Goal: Task Accomplishment & Management: Complete application form

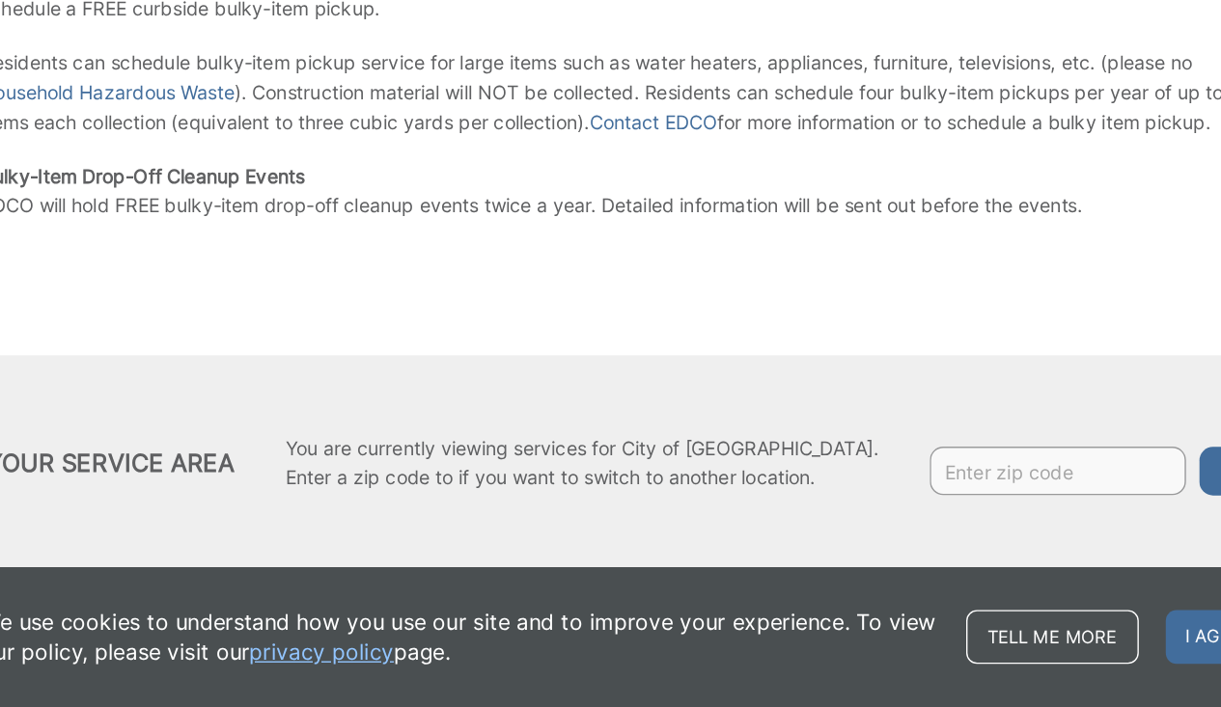
scroll to position [322, 0]
click at [827, 521] on input "Enter zip code" at bounding box center [918, 538] width 183 height 35
type input "92024"
click at [955, 521] on button "Go" at bounding box center [1044, 538] width 48 height 35
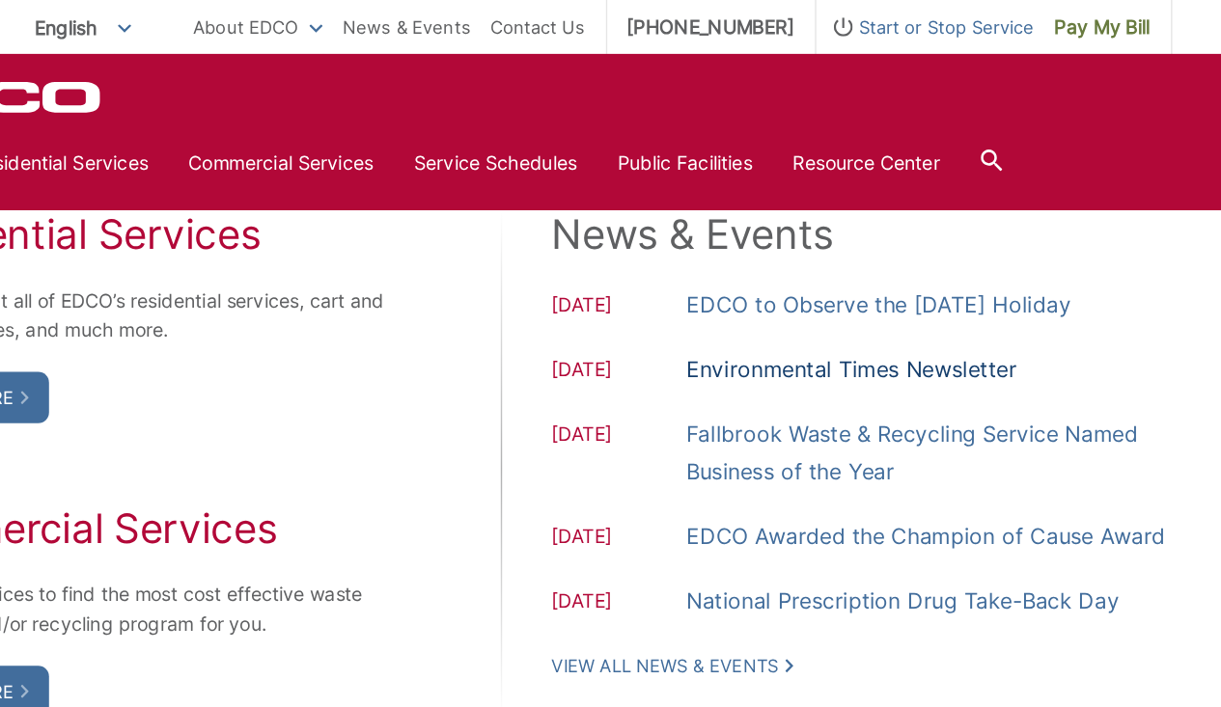
scroll to position [1596, 0]
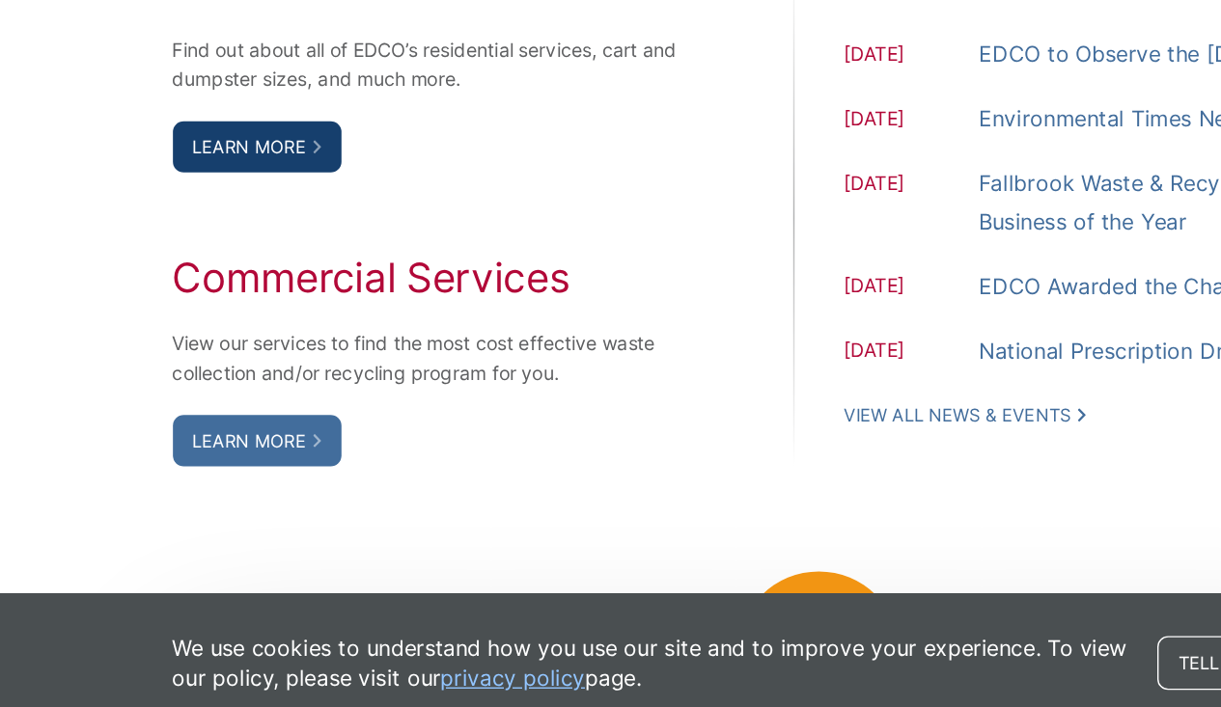
click at [160, 269] on link "Learn More" at bounding box center [209, 287] width 121 height 37
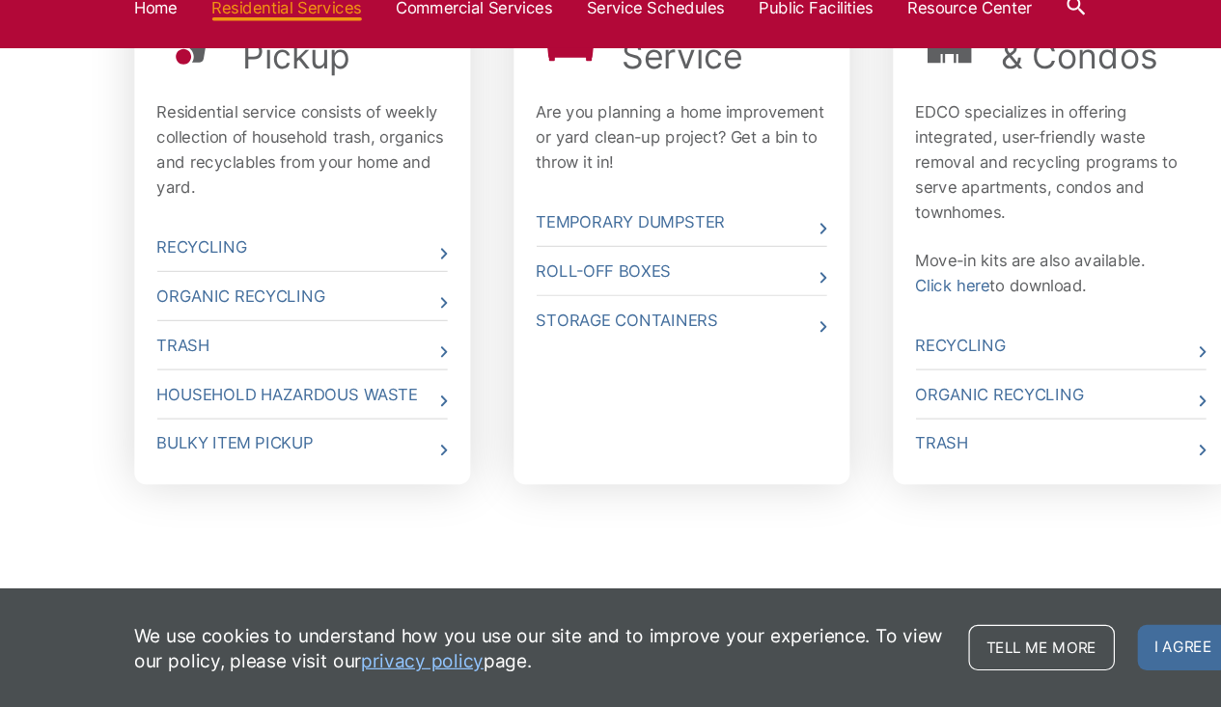
scroll to position [685, 0]
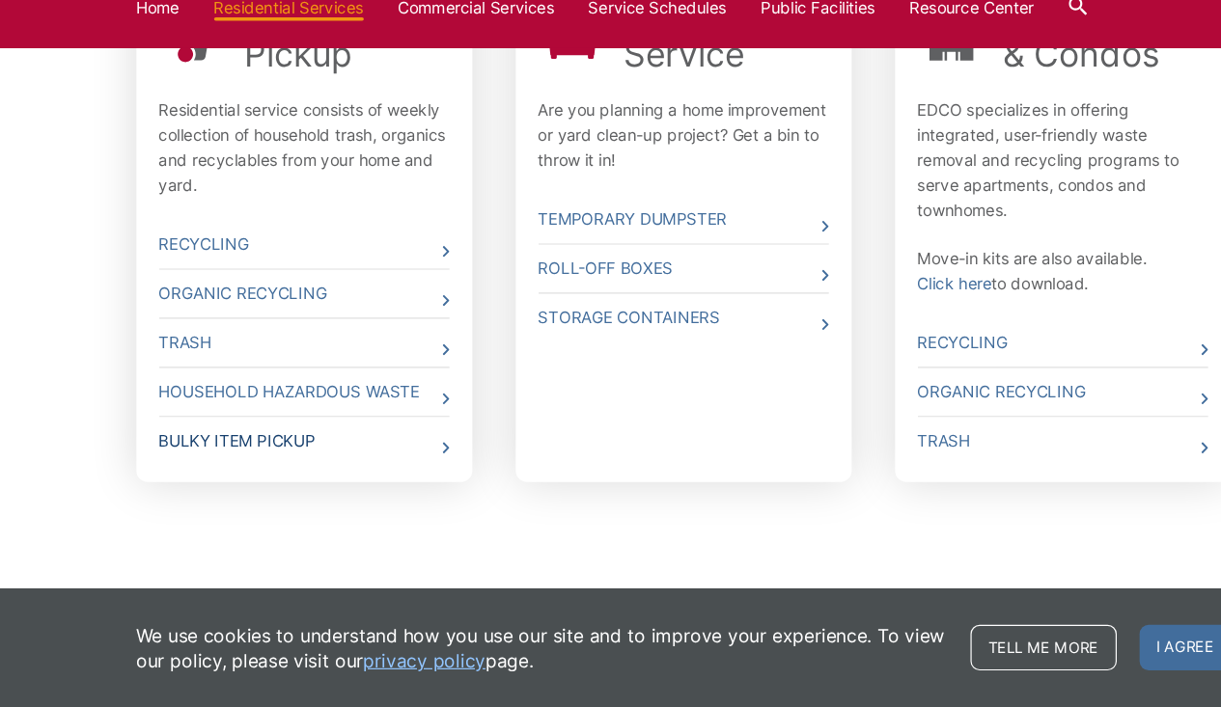
click at [194, 462] on link "Bulky Item Pickup" at bounding box center [290, 482] width 245 height 41
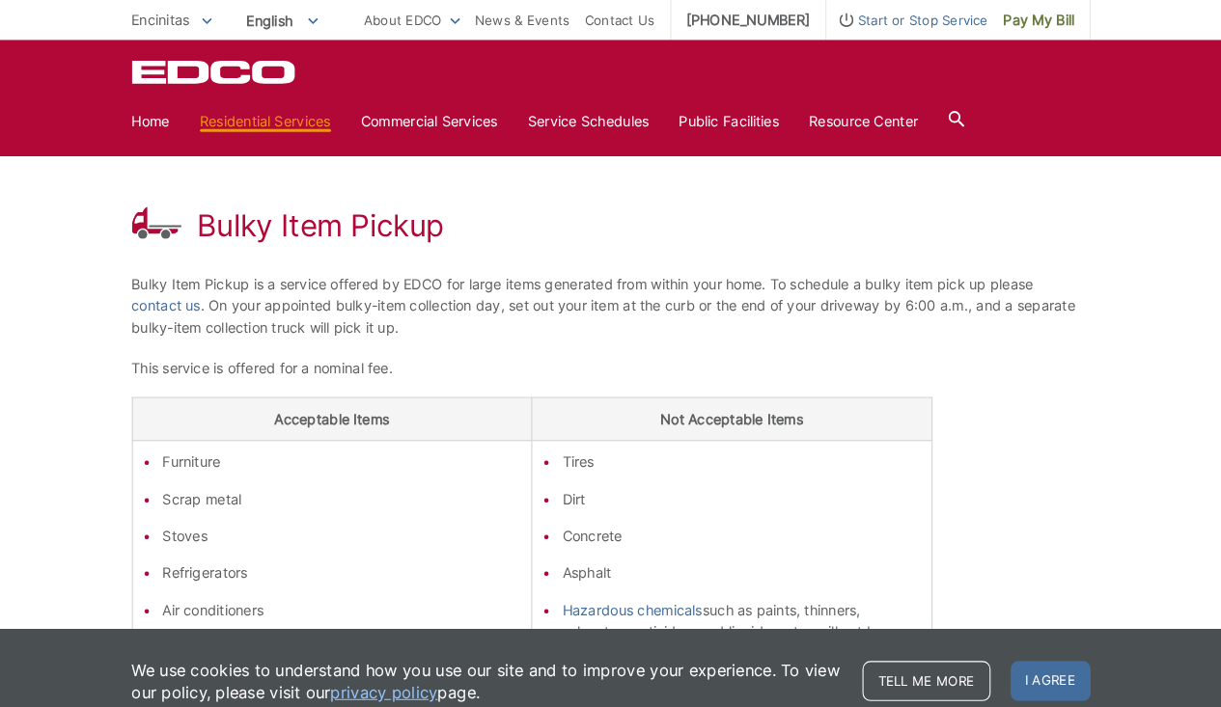
scroll to position [233, 0]
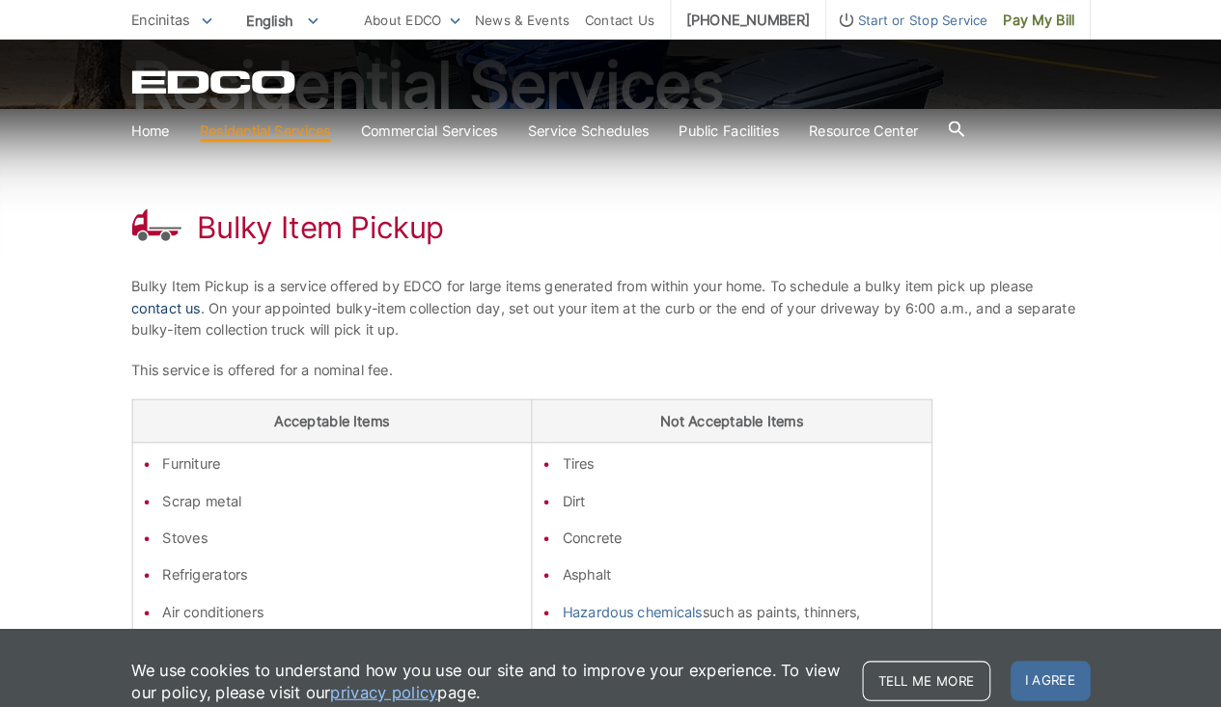
click at [171, 291] on link "contact us" at bounding box center [182, 297] width 67 height 21
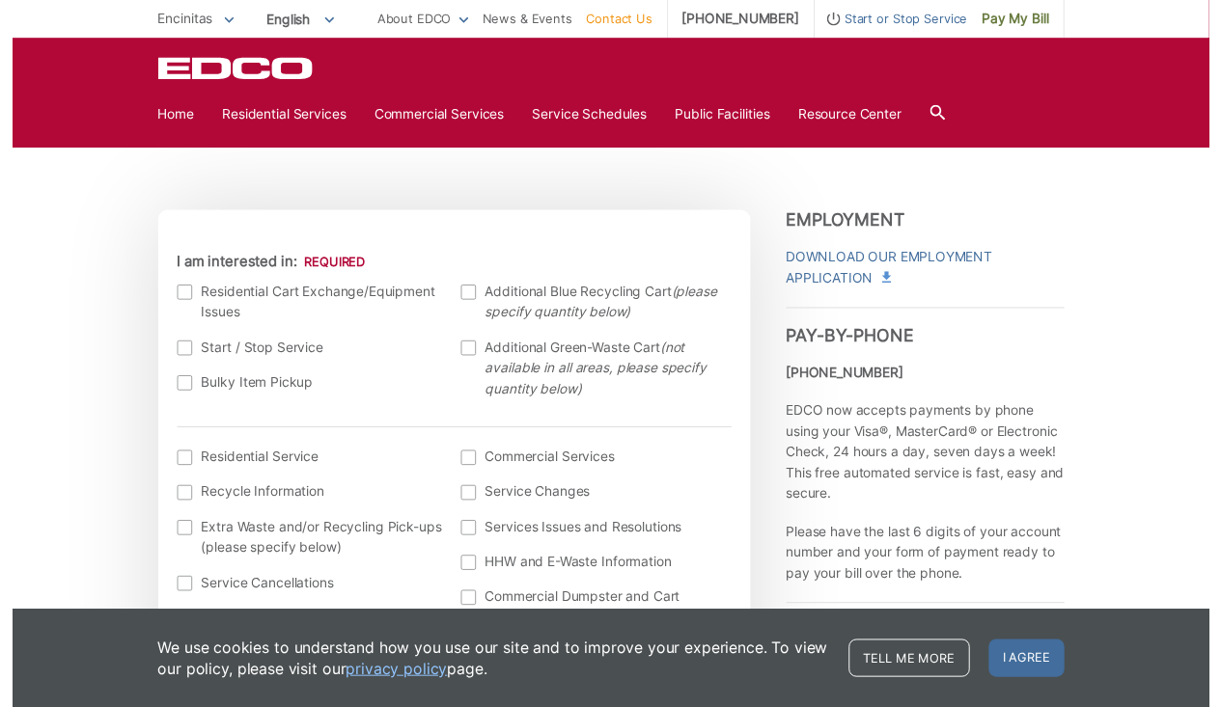
scroll to position [450, 0]
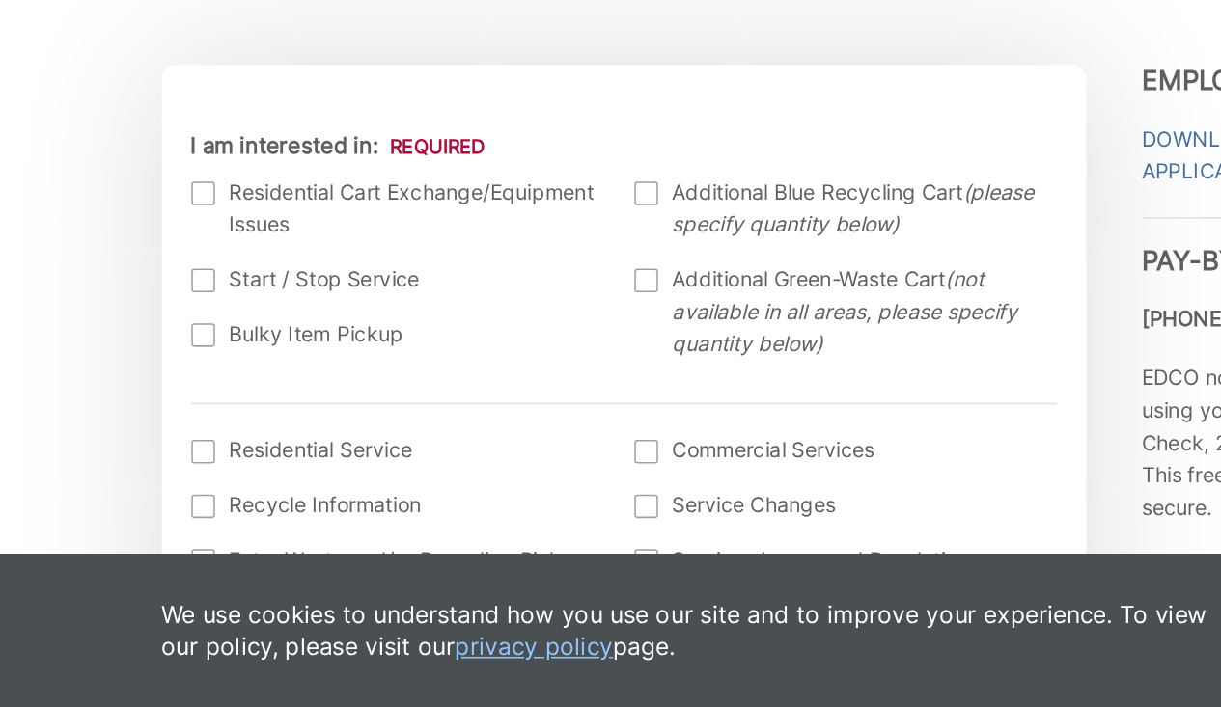
click at [168, 457] on div at bounding box center [175, 464] width 15 height 15
click at [0, 0] on input "Bulky Item Pickup" at bounding box center [0, 0] width 0 height 0
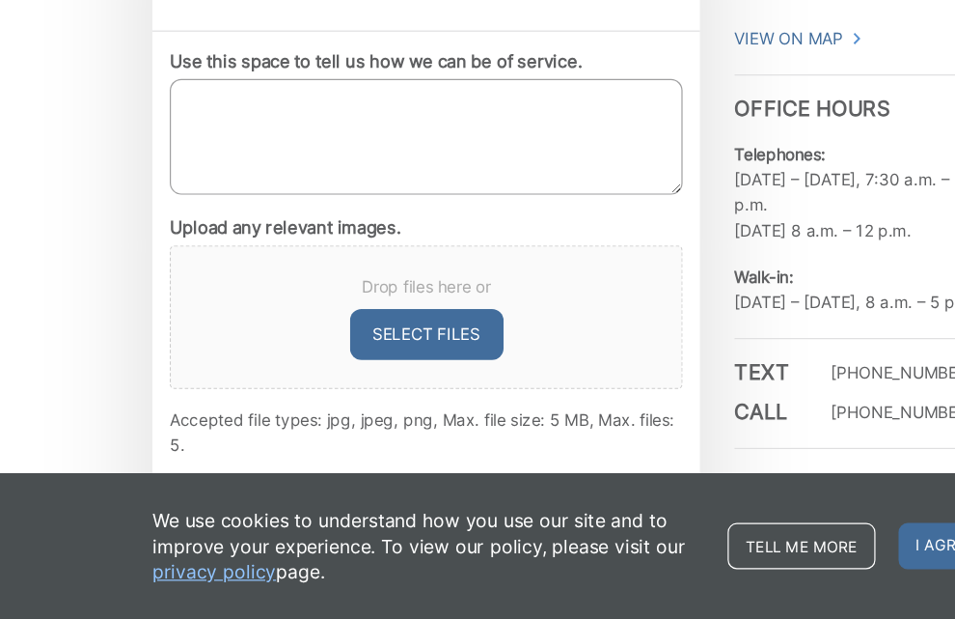
scroll to position [1121, 0]
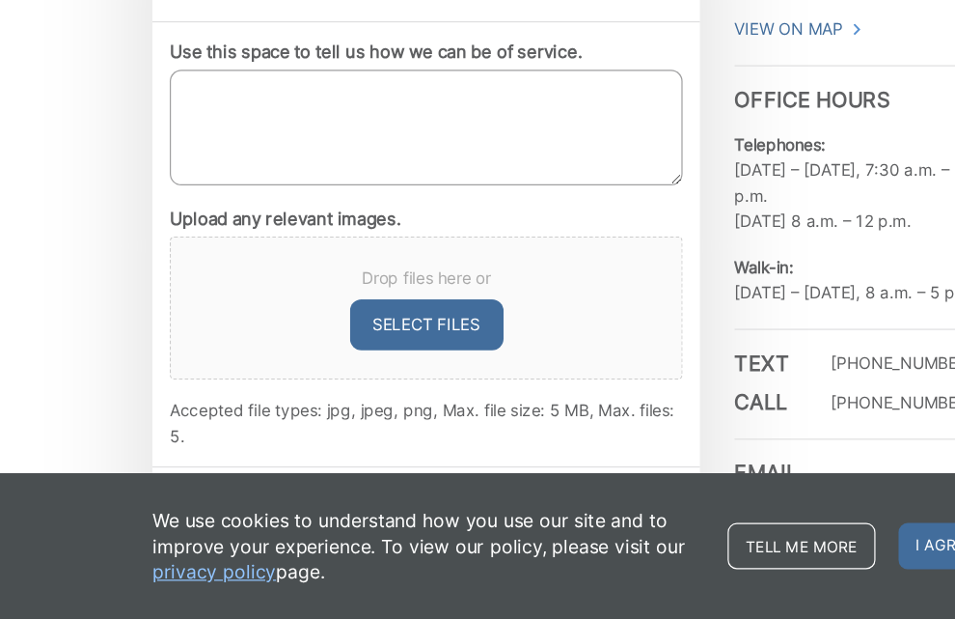
click at [248, 160] on textarea "Use this space to tell us how we can be of service." at bounding box center [356, 208] width 429 height 97
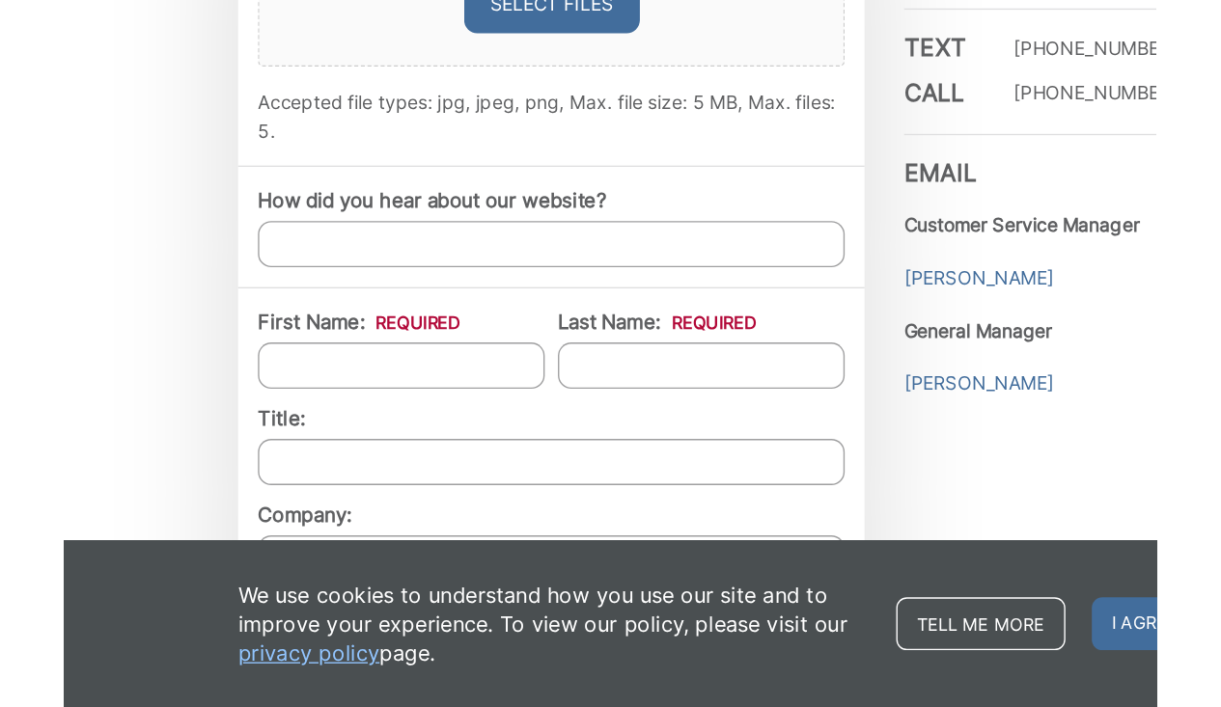
scroll to position [1463, 0]
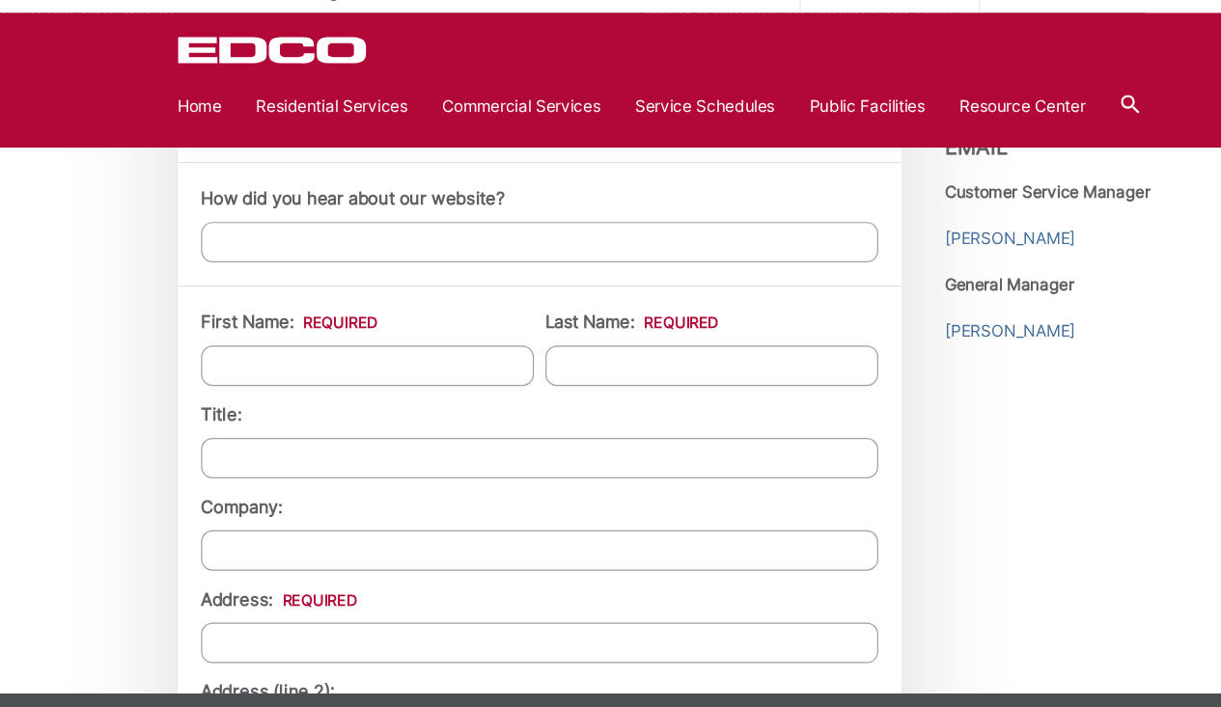
type textarea "baby jogger stroller and a tool bin w lid and intogral slide out tray"
click at [243, 213] on input "How did you hear about our website?" at bounding box center [451, 230] width 566 height 34
type input "have already used it"
click at [419, 317] on input "First Name: *" at bounding box center [307, 334] width 278 height 34
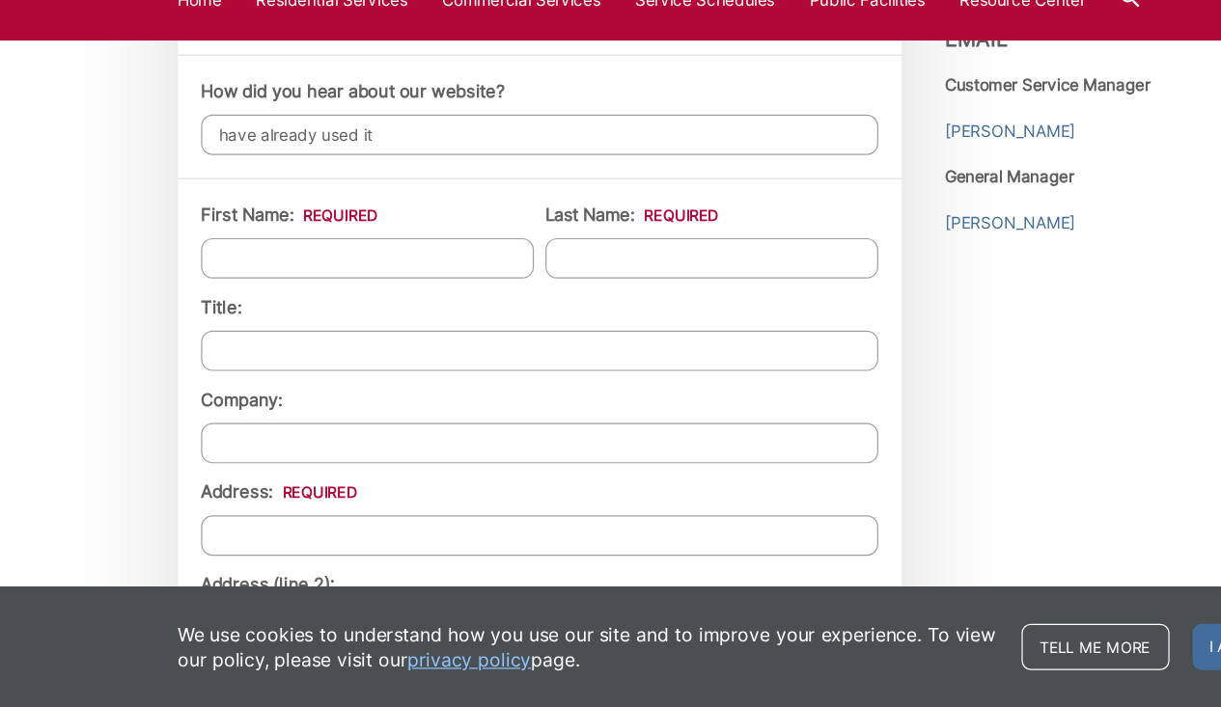
scroll to position [1480, 0]
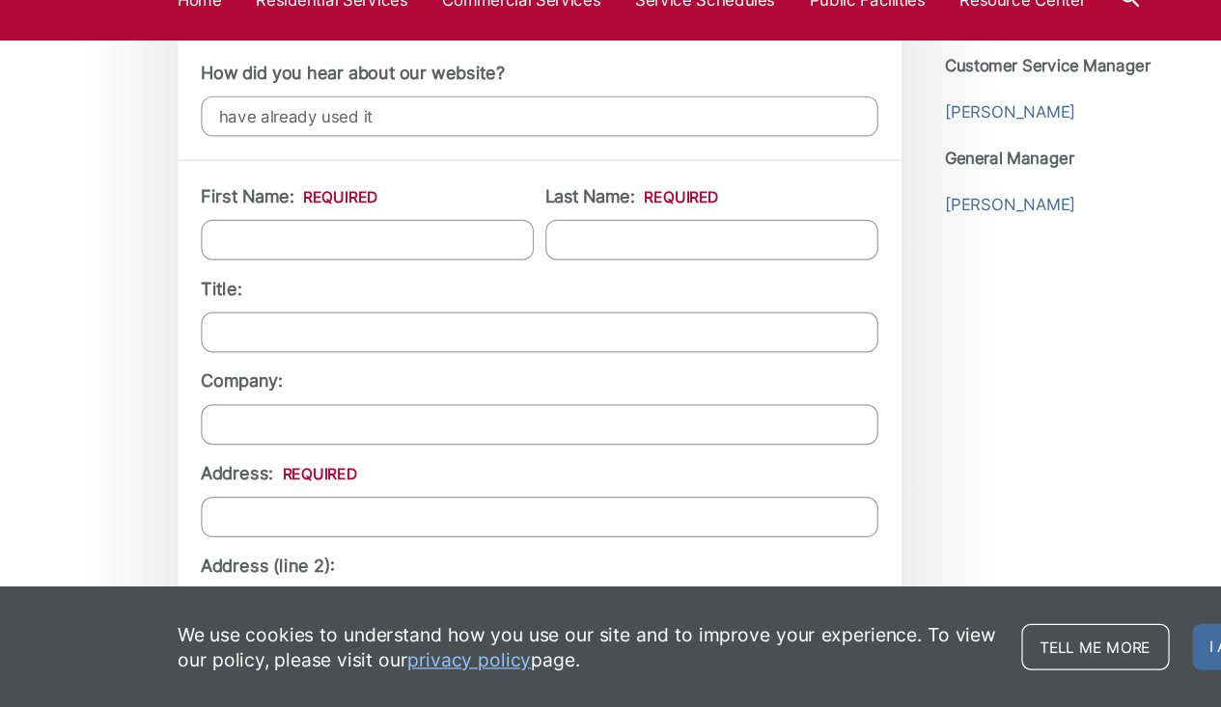
click at [351, 300] on input "First Name: *" at bounding box center [307, 317] width 278 height 34
type input "[PERSON_NAME]"
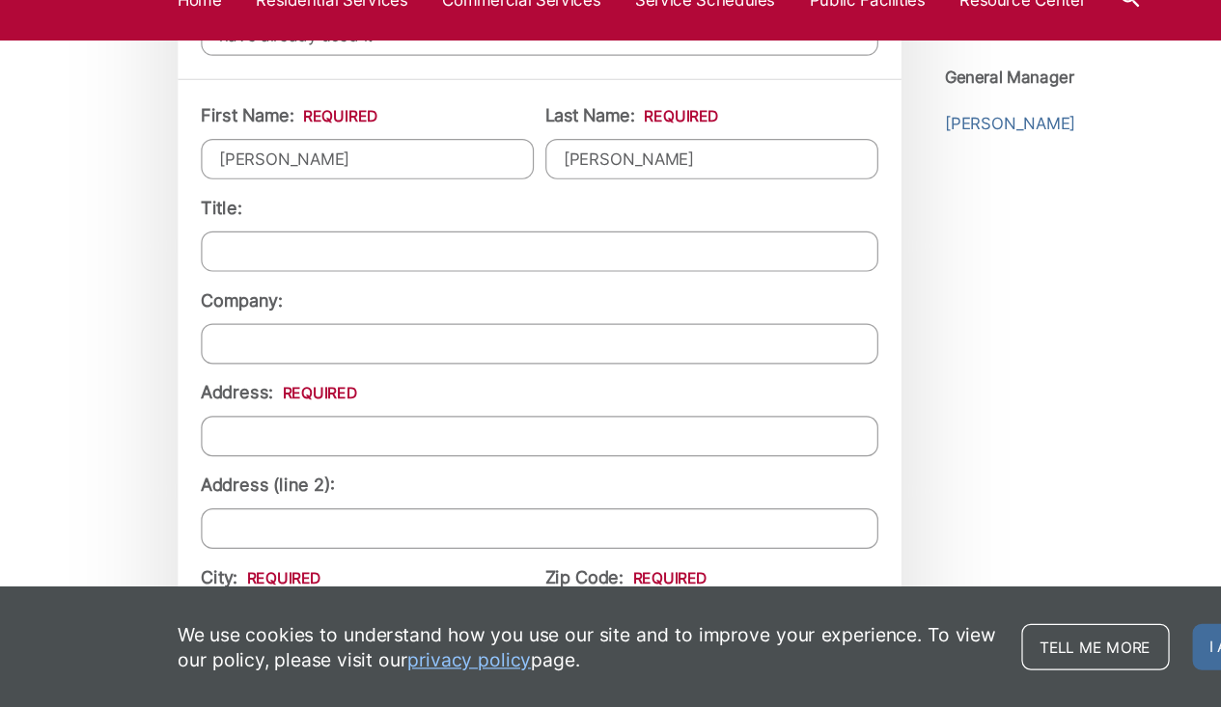
scroll to position [1549, 0]
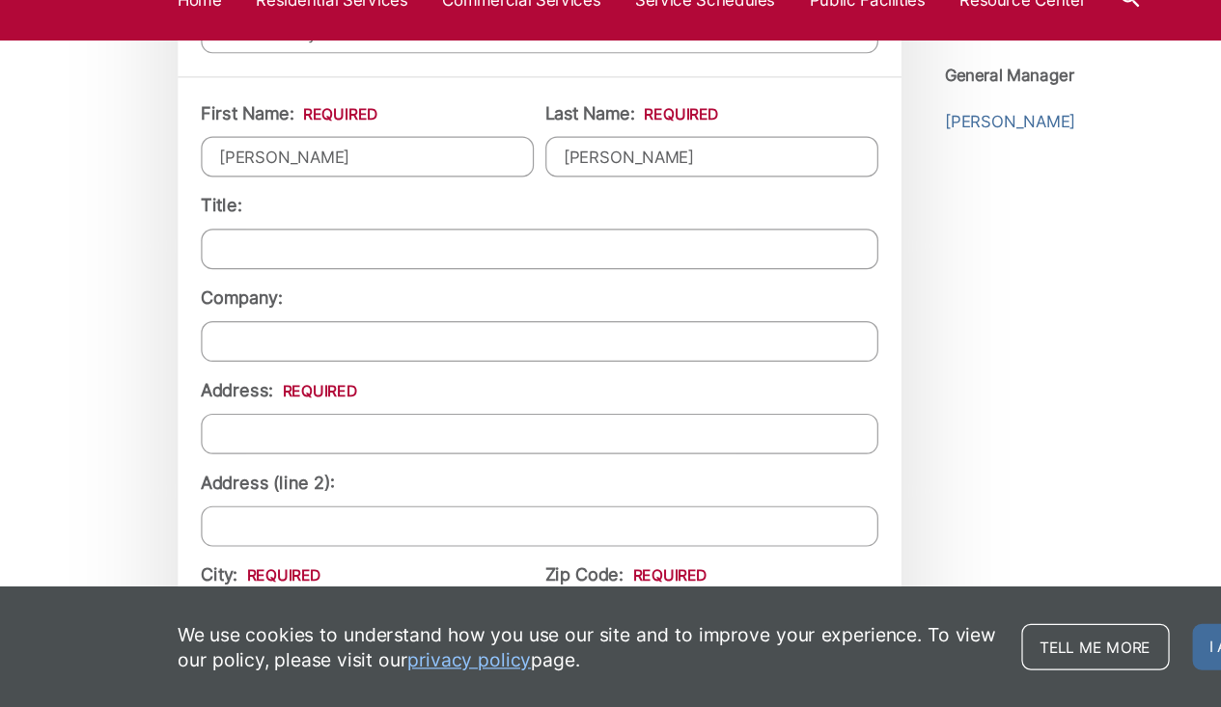
type input "[PERSON_NAME]"
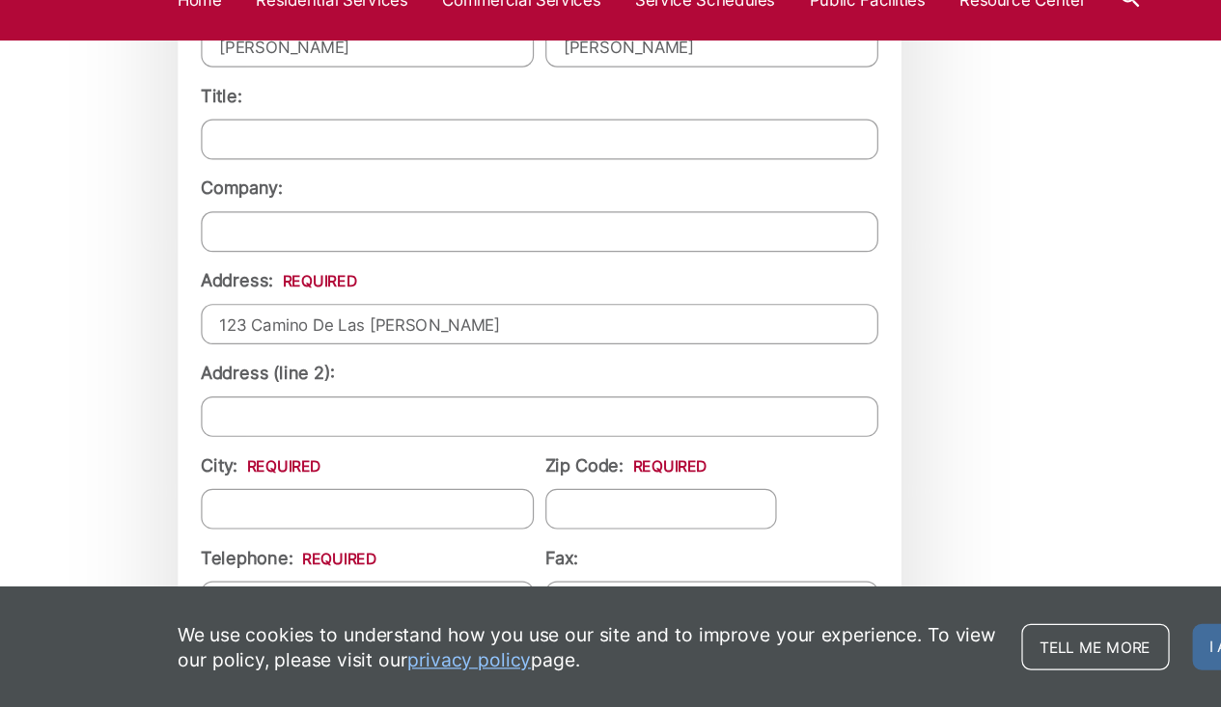
scroll to position [1647, 0]
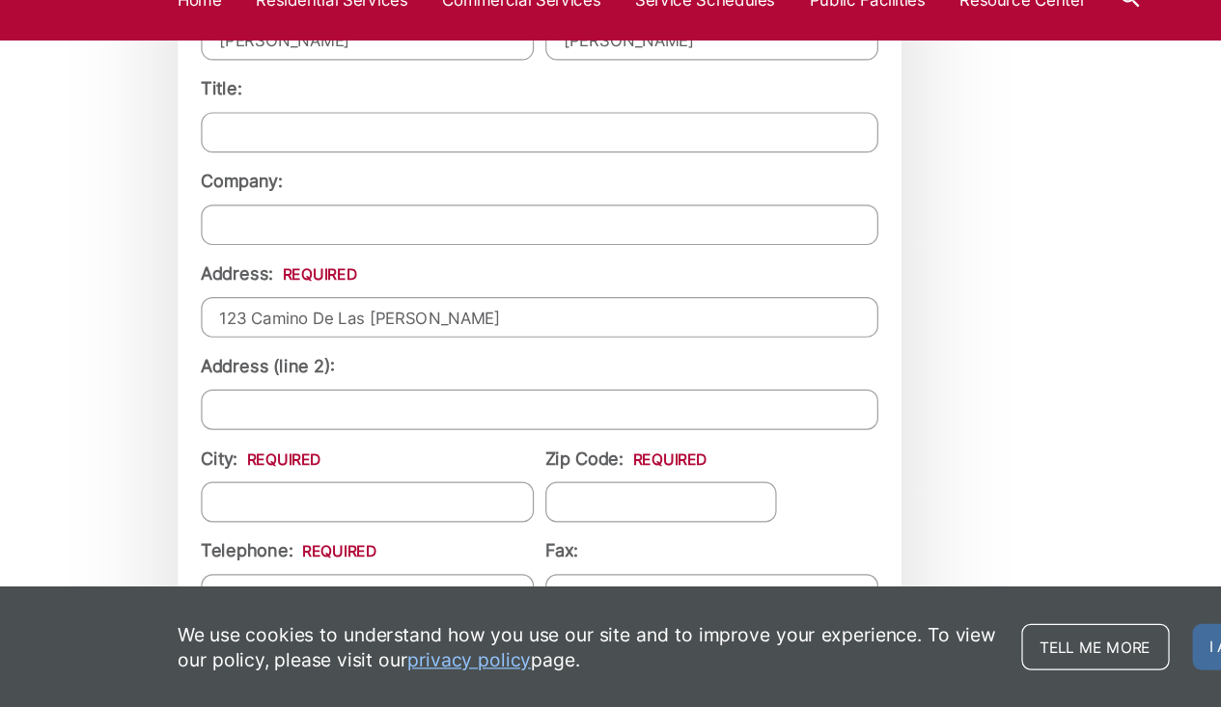
type input "123 Camino De Las [PERSON_NAME]"
type input "Encinitas"
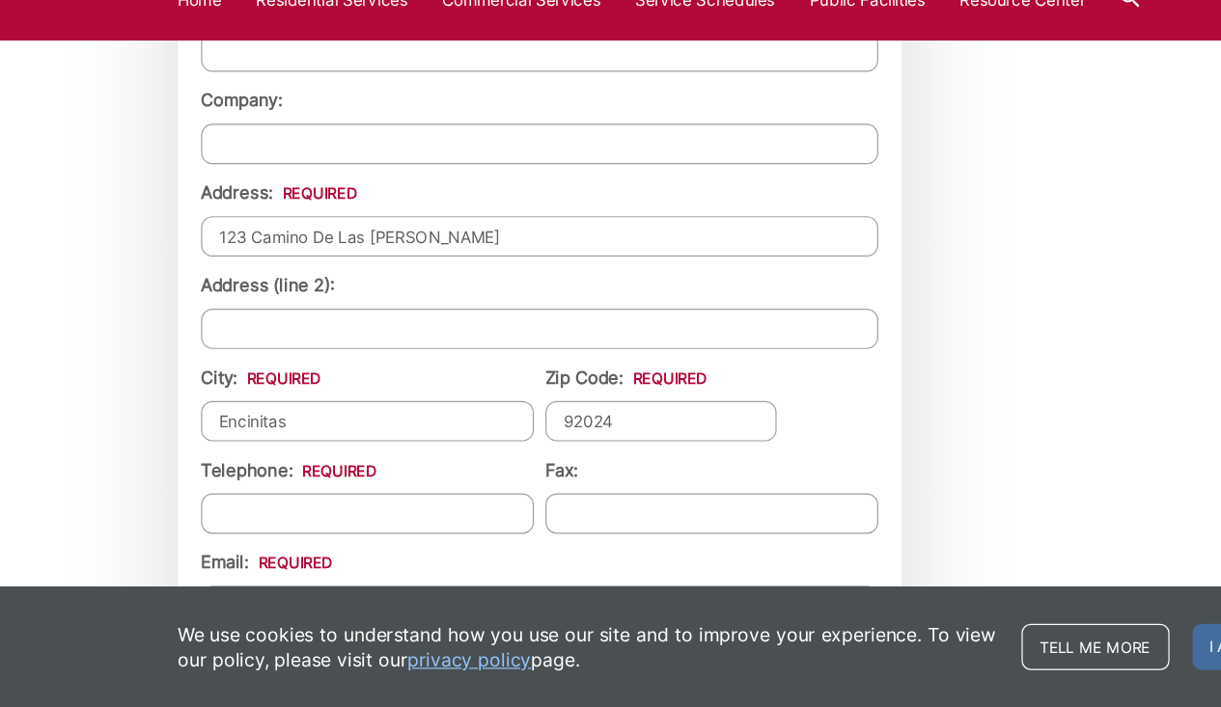
scroll to position [1758, 0]
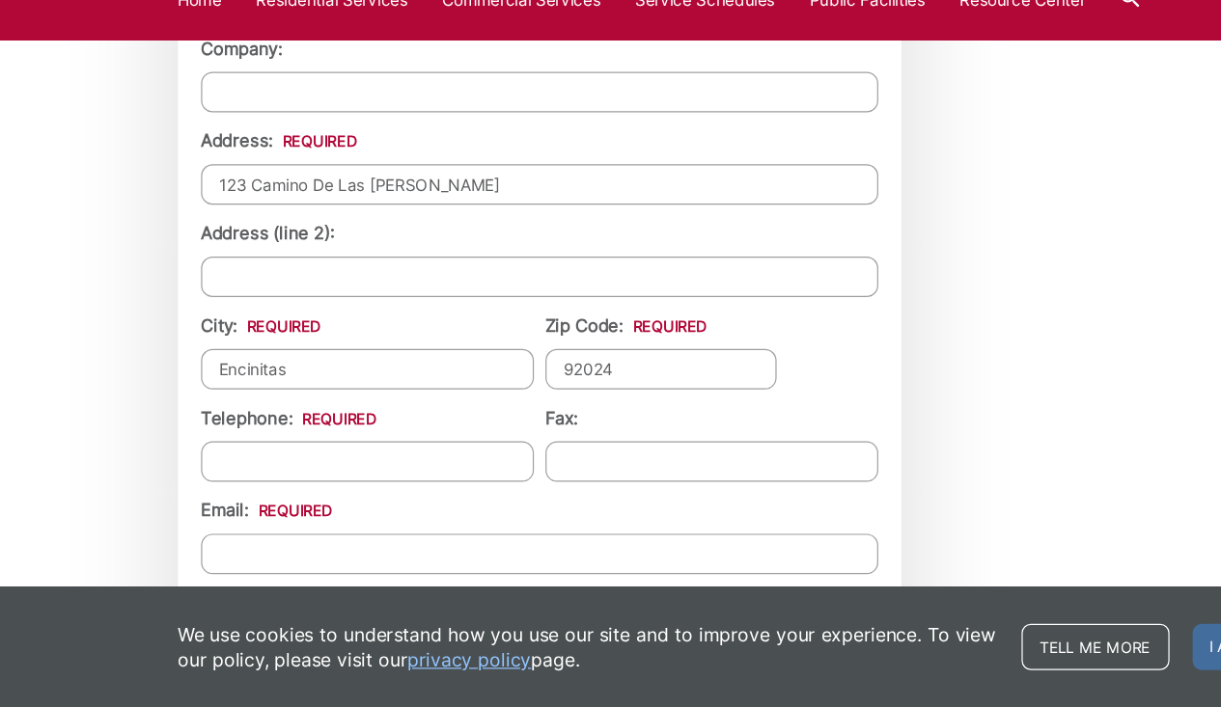
type input "92024"
type input "[PHONE_NUMBER]"
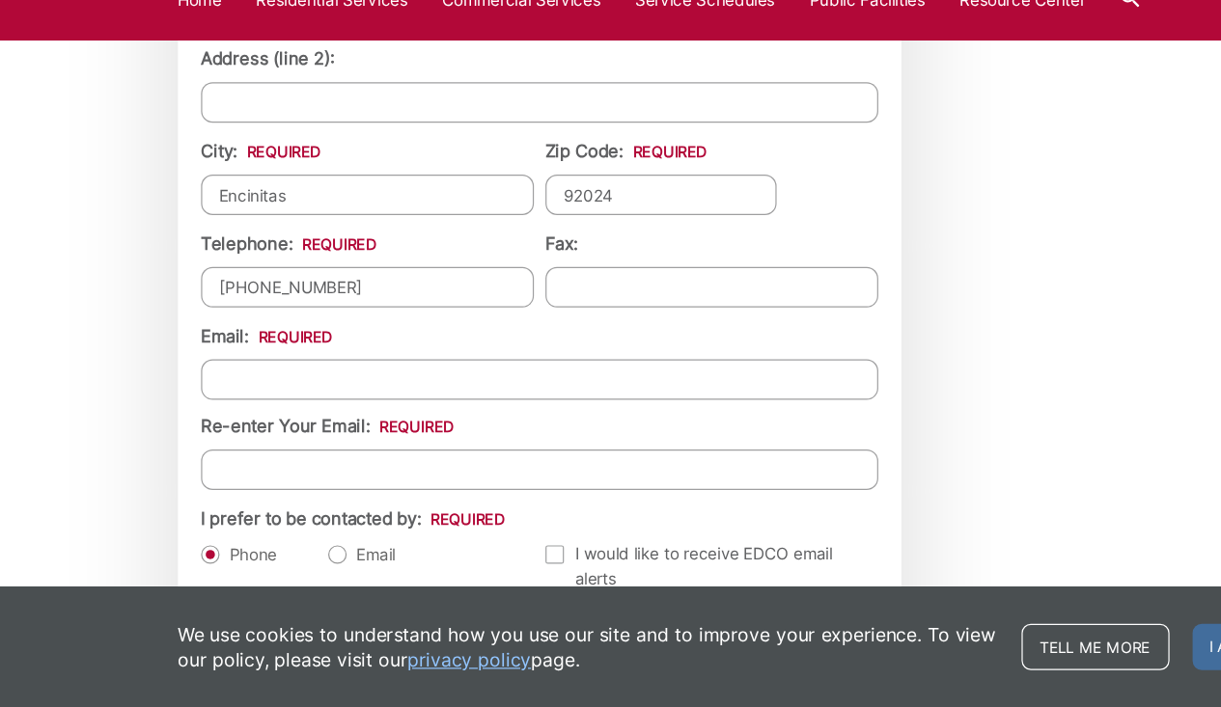
scroll to position [1904, 0]
type input "[EMAIL_ADDRESS][DOMAIN_NAME]"
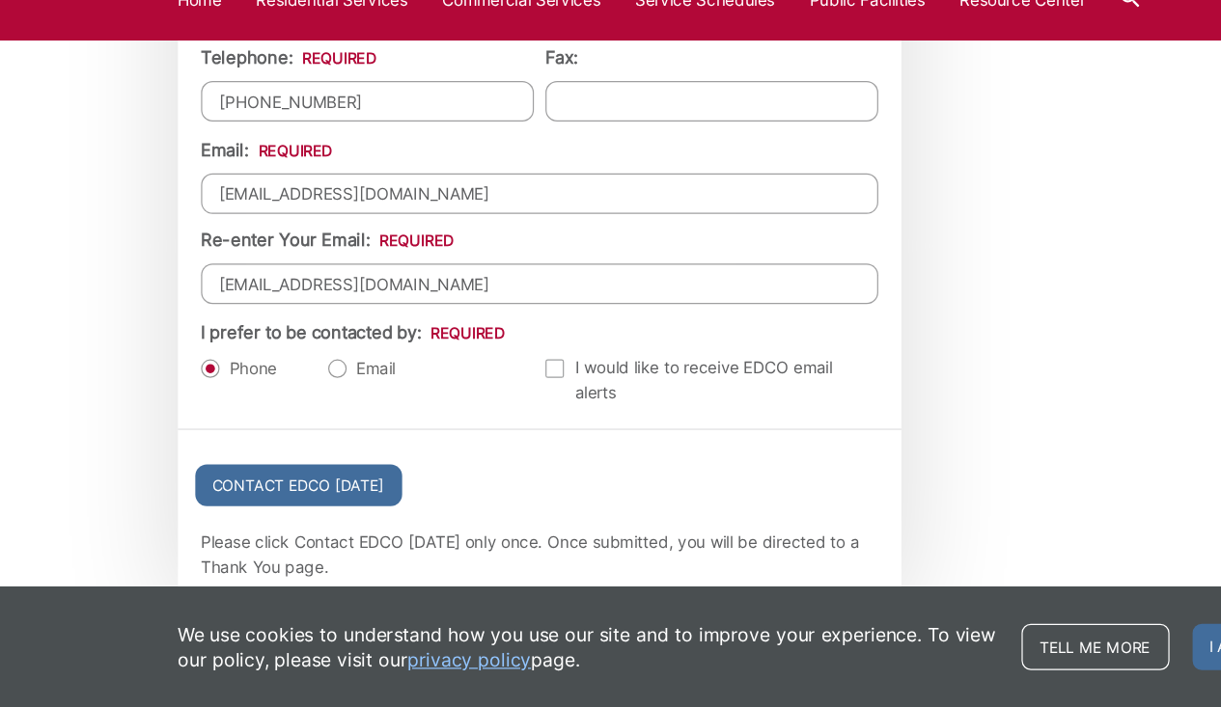
scroll to position [2062, 0]
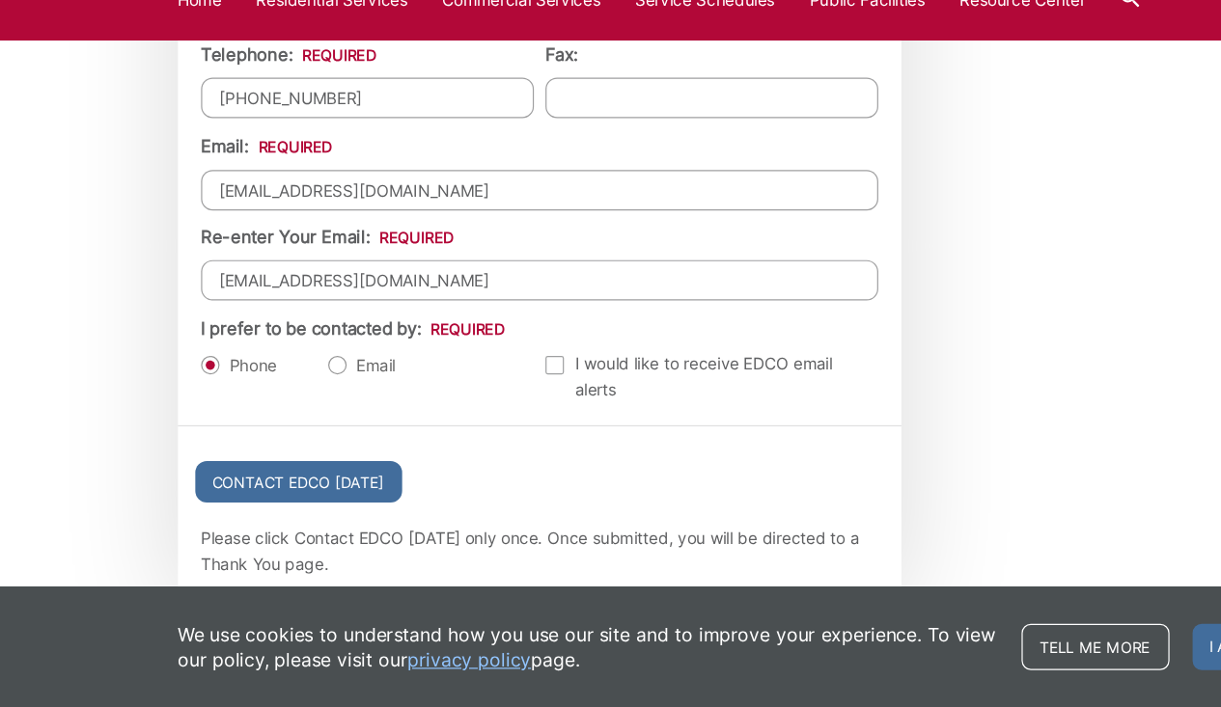
type input "[EMAIL_ADDRESS][DOMAIN_NAME]"
click at [280, 412] on label "Email" at bounding box center [302, 421] width 57 height 19
radio input "true"
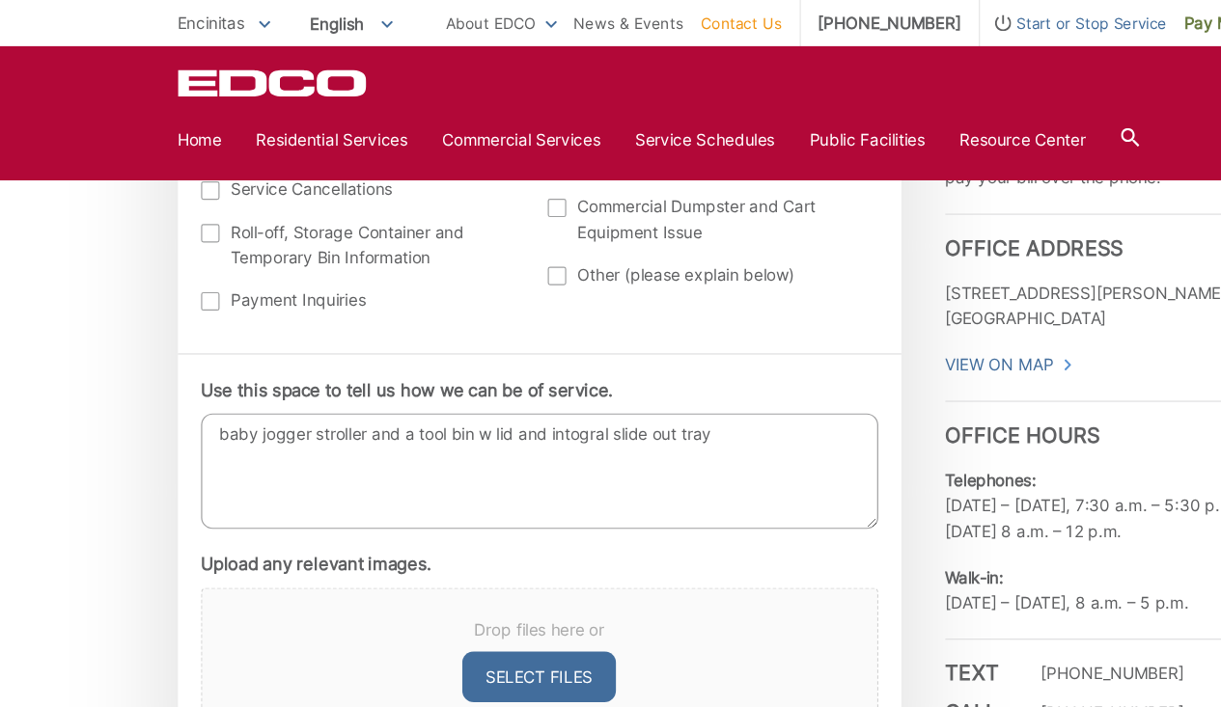
scroll to position [958, 0]
click at [347, 364] on textarea "baby jogger stroller and a tool bin w lid and intogral slide out tray" at bounding box center [451, 394] width 566 height 97
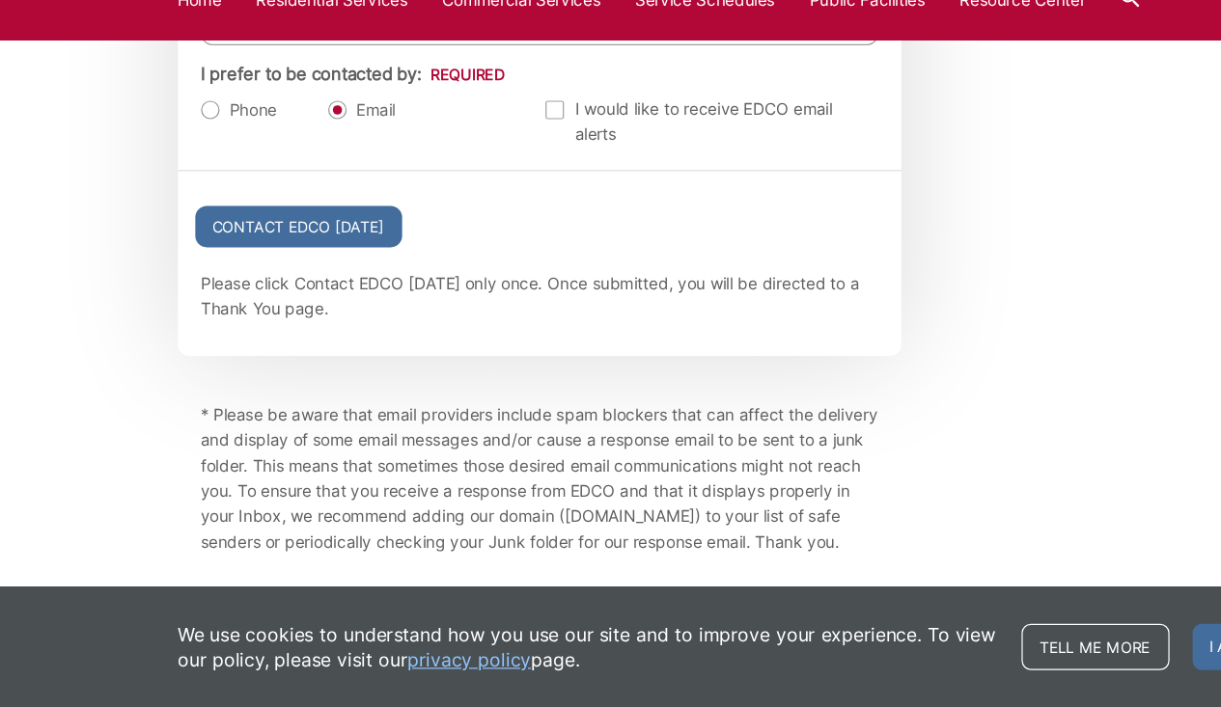
scroll to position [2276, 0]
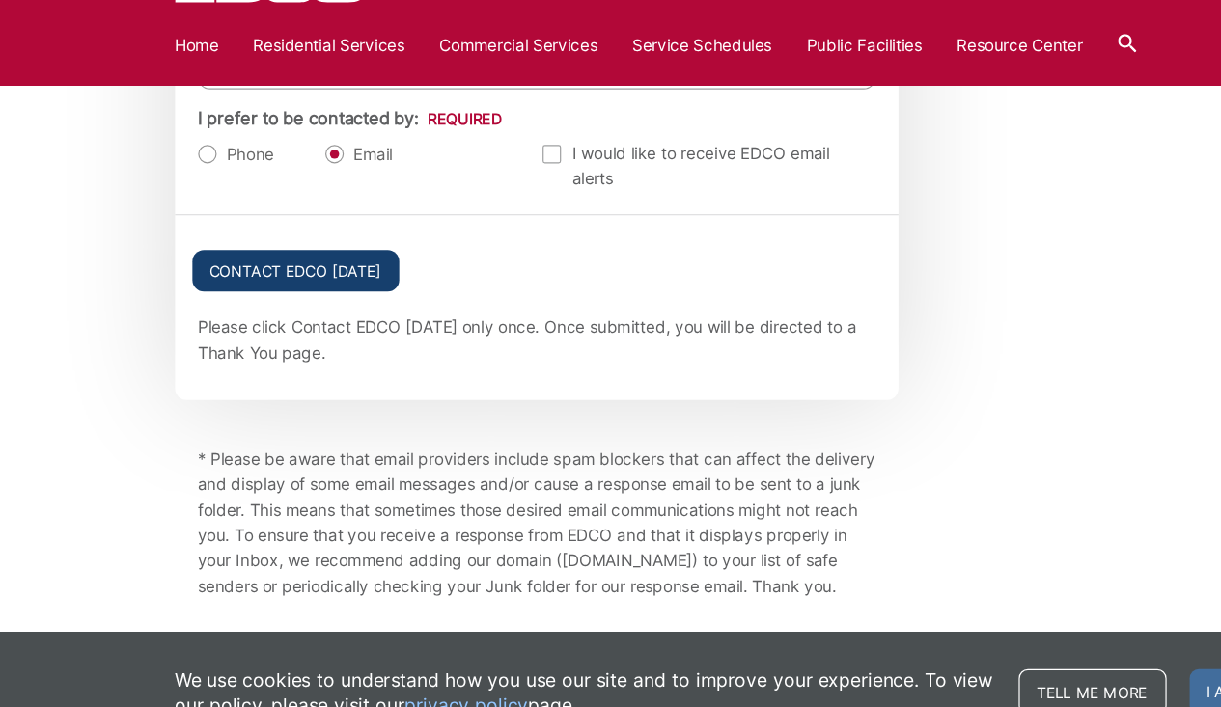
type textarea "baby jogger stroller and a 21"x13" x 20" high tool bin w lid and intogral slide…"
click at [267, 288] on input "Contact EDCO [DATE]" at bounding box center [249, 305] width 173 height 35
